Goal: Task Accomplishment & Management: Use online tool/utility

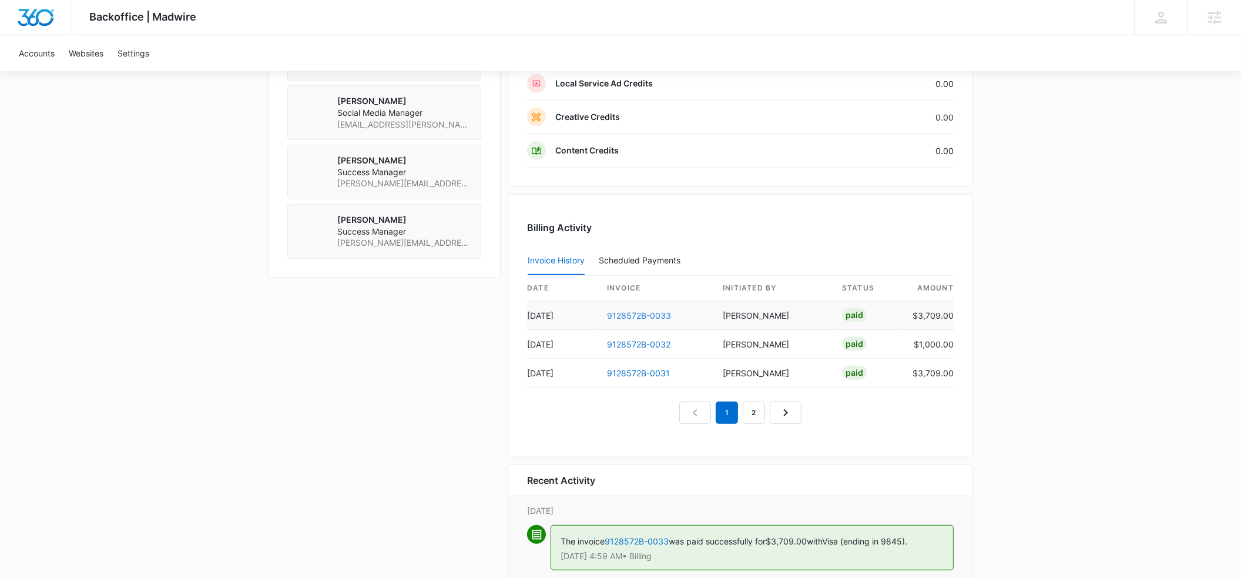
scroll to position [1141, 0]
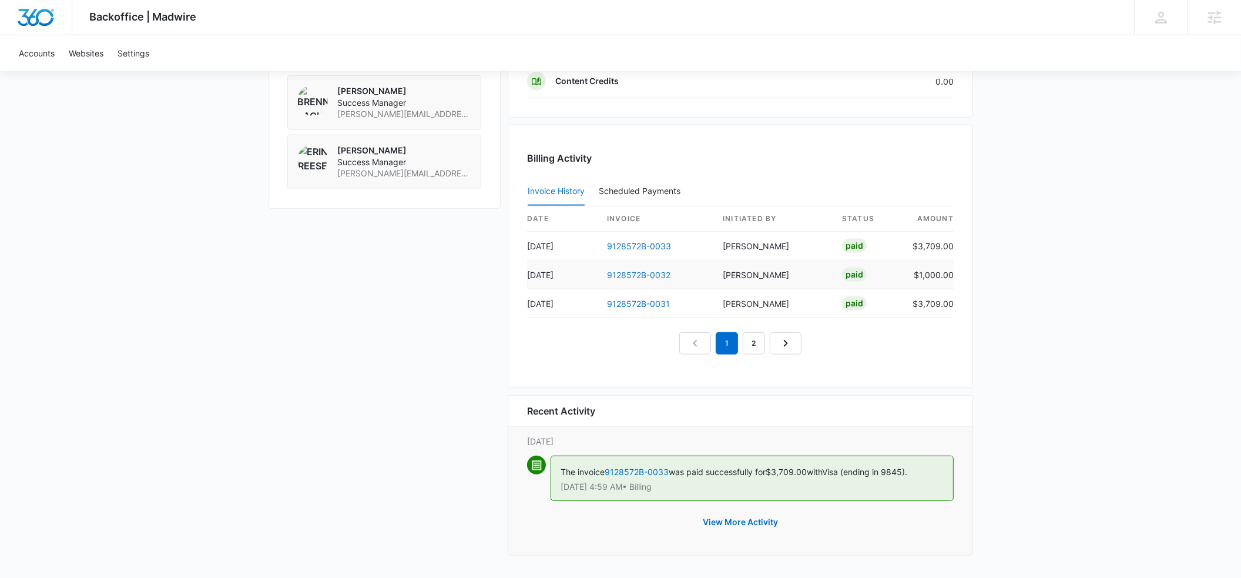
click at [642, 274] on link "9128572B-0032" at bounding box center [638, 275] width 63 height 10
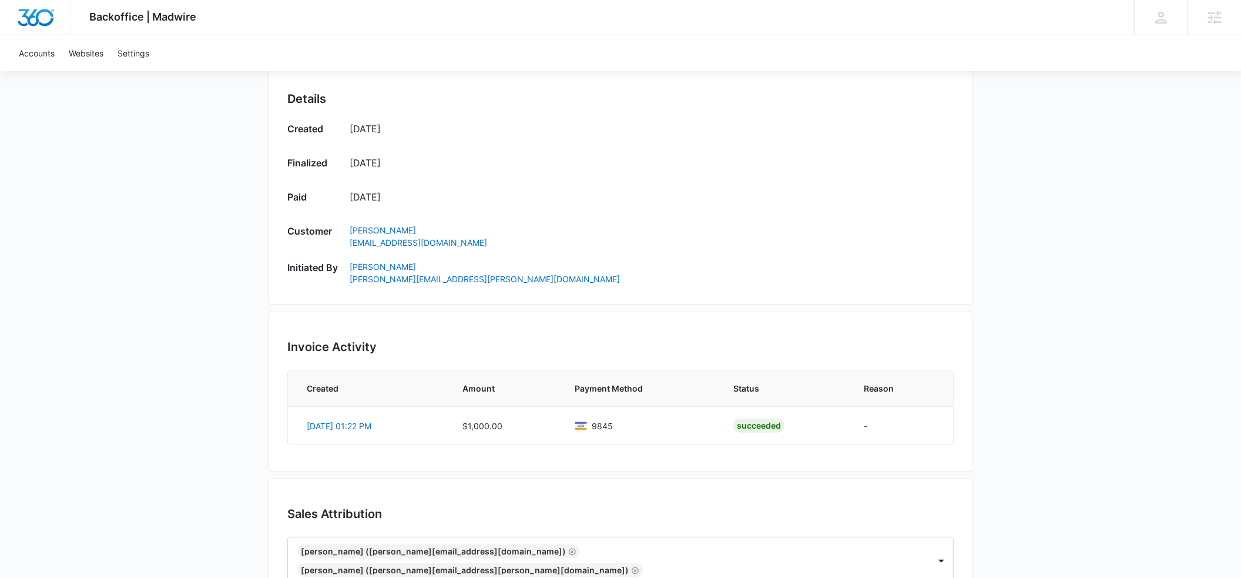
scroll to position [484, 0]
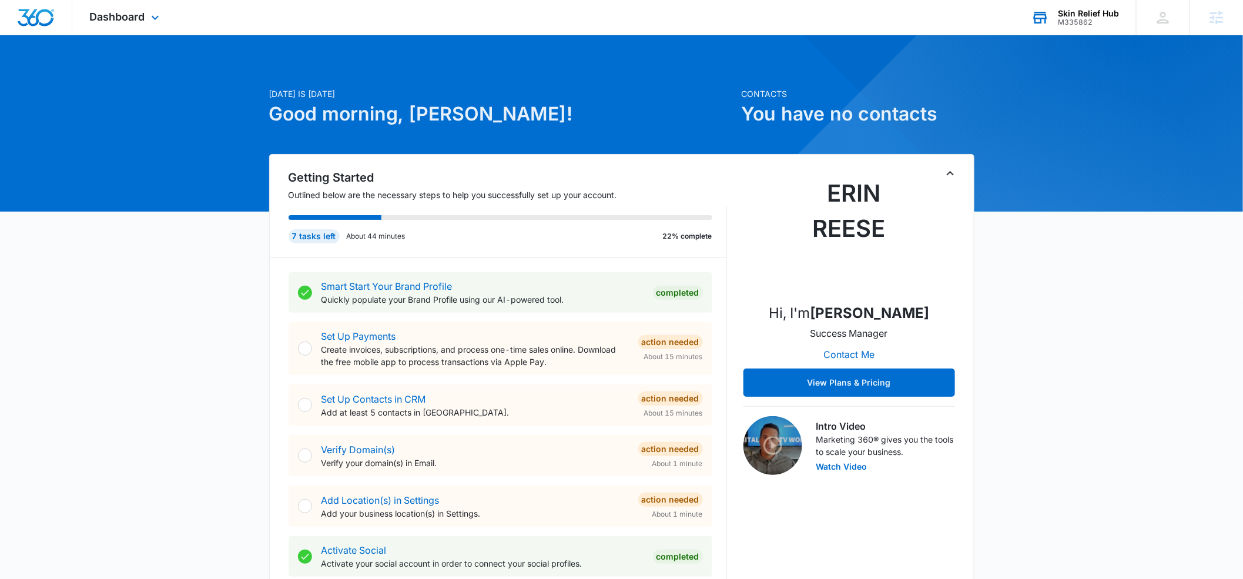
click at [1066, 18] on div "M335862" at bounding box center [1088, 22] width 61 height 8
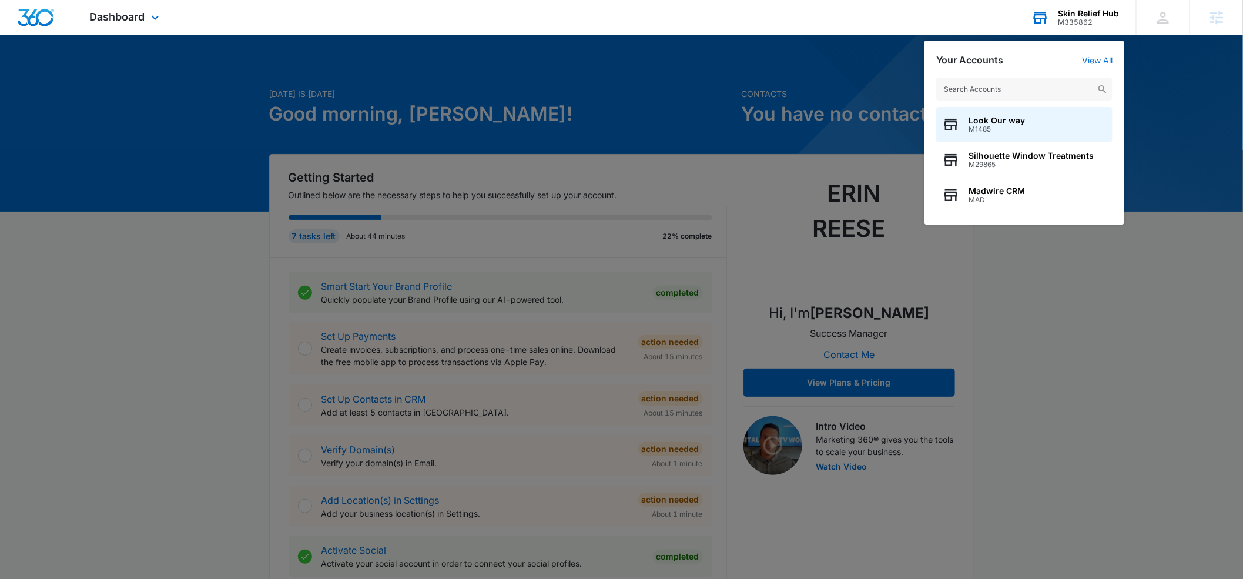
click at [1019, 89] on input "text" at bounding box center [1024, 90] width 176 height 24
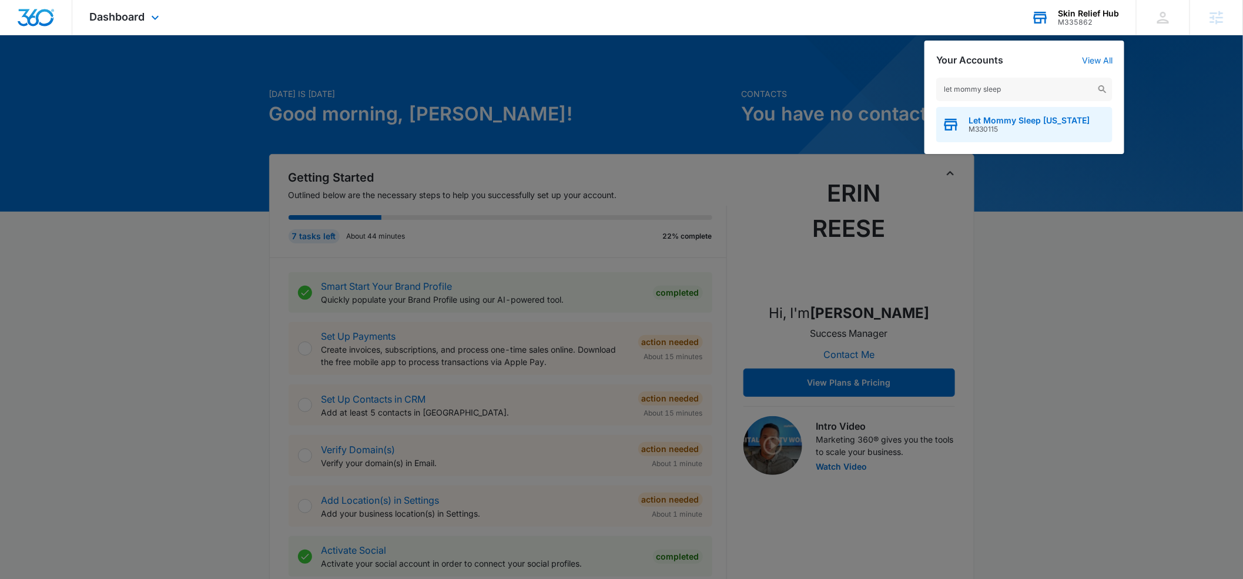
type input "let mommy sleep"
click at [992, 117] on span "Let Mommy Sleep Texas" at bounding box center [1029, 120] width 121 height 9
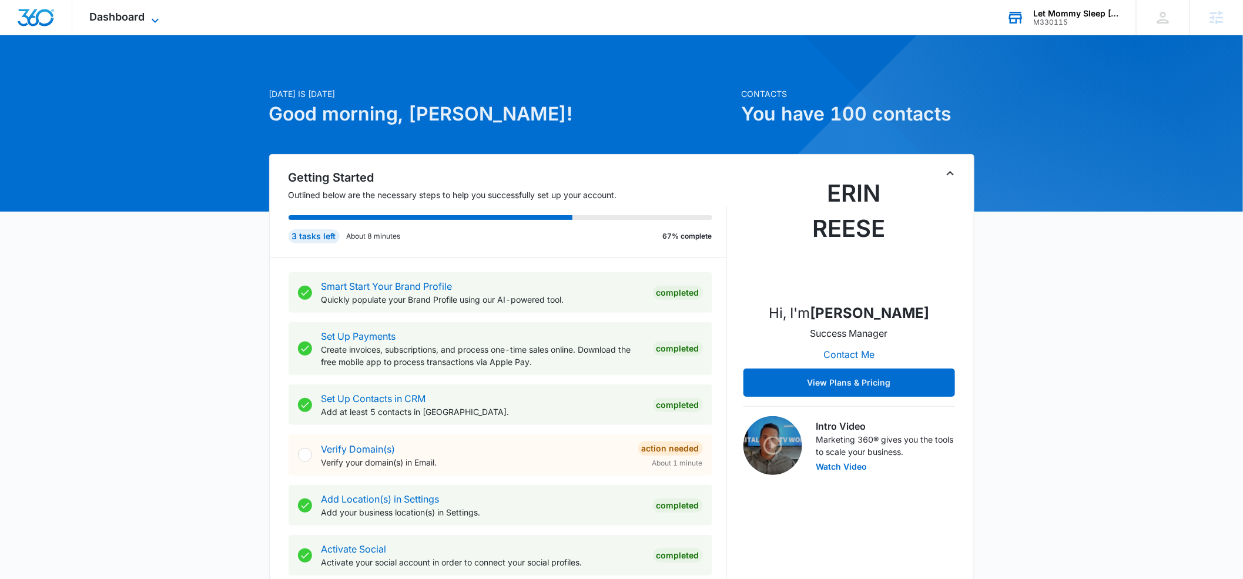
click at [160, 19] on icon at bounding box center [155, 21] width 14 height 14
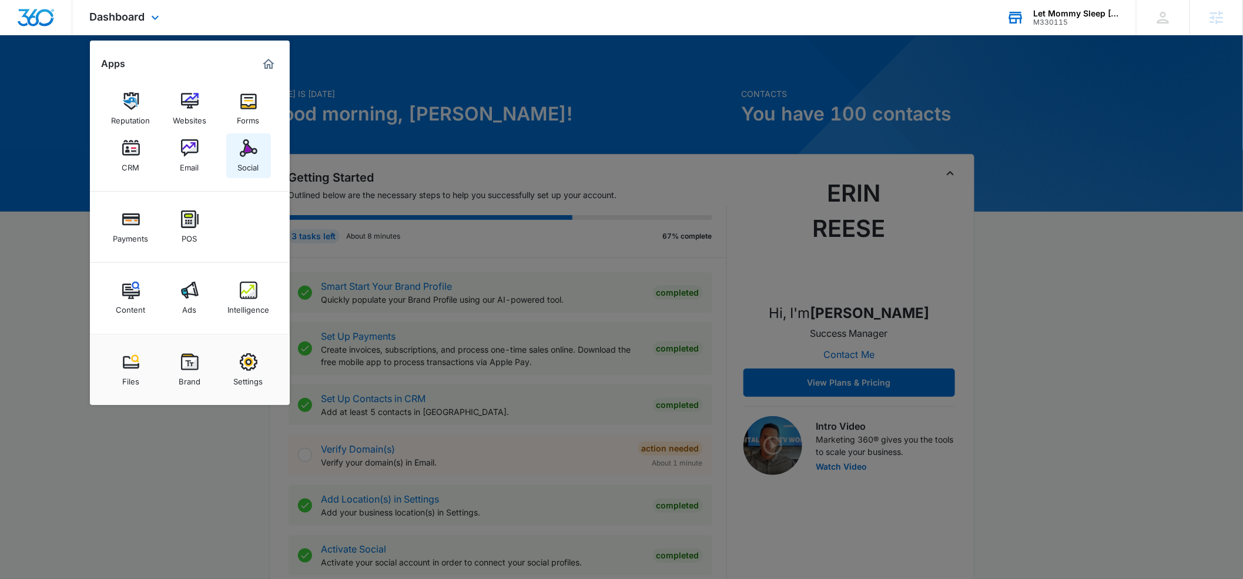
click at [246, 160] on div "Social" at bounding box center [248, 164] width 21 height 15
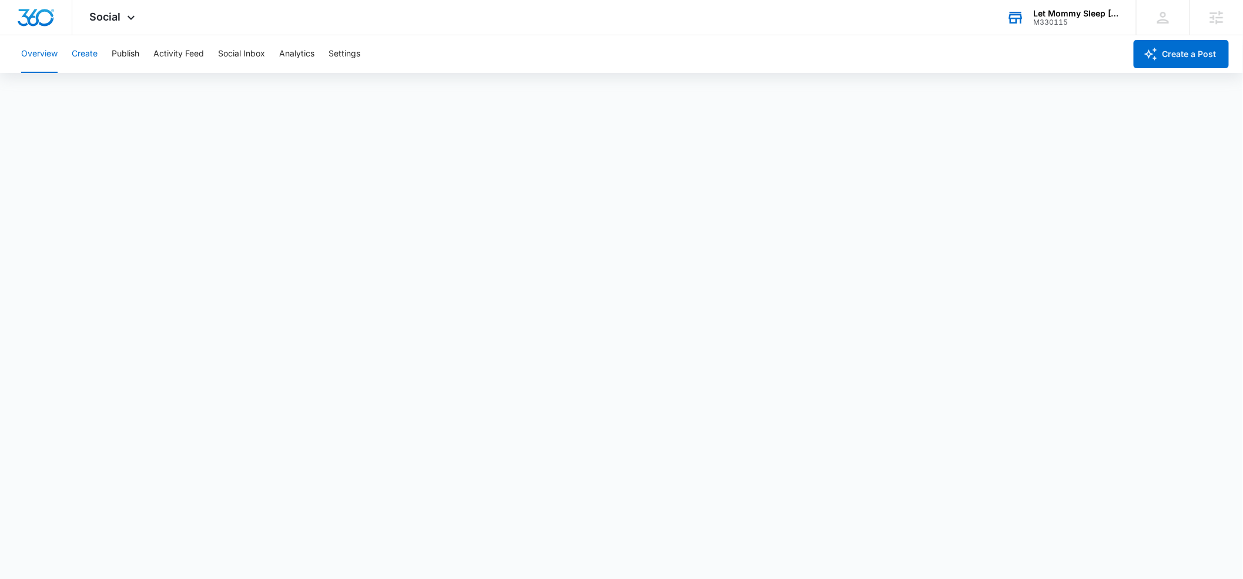
click at [88, 53] on button "Create" at bounding box center [85, 54] width 26 height 38
click at [118, 86] on button "Approvals" at bounding box center [114, 89] width 39 height 33
click at [119, 55] on button "Publish" at bounding box center [126, 54] width 28 height 38
click at [560, 323] on strong "offers" at bounding box center [563, 329] width 28 height 15
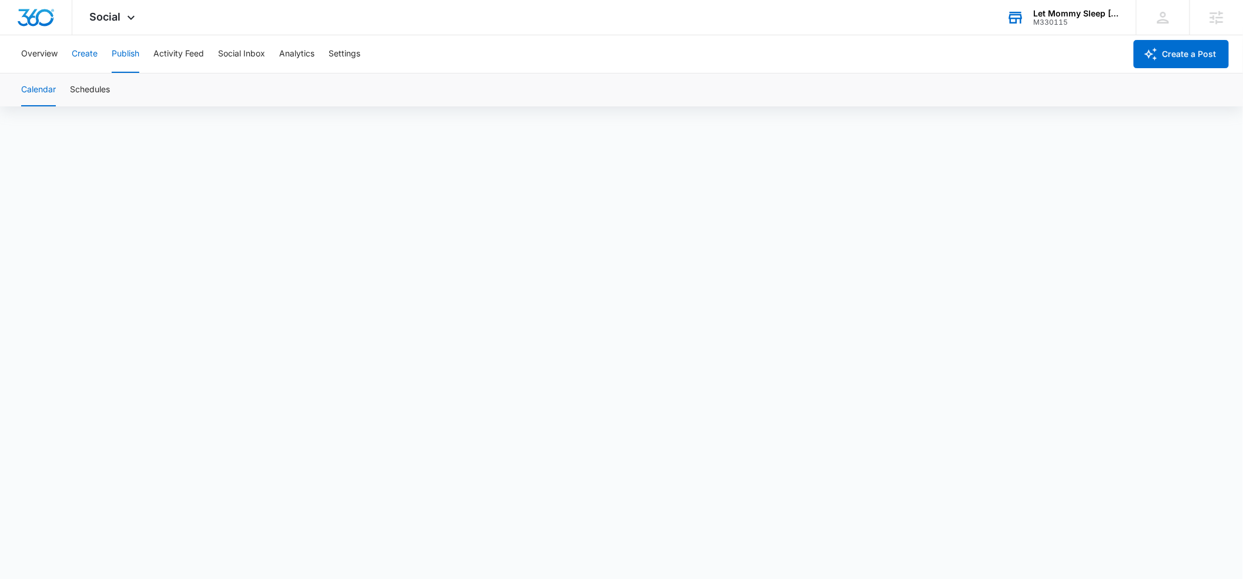
click at [89, 56] on button "Create" at bounding box center [85, 54] width 26 height 38
click at [113, 92] on button "Approvals" at bounding box center [114, 89] width 39 height 33
